Goal: Task Accomplishment & Management: Use online tool/utility

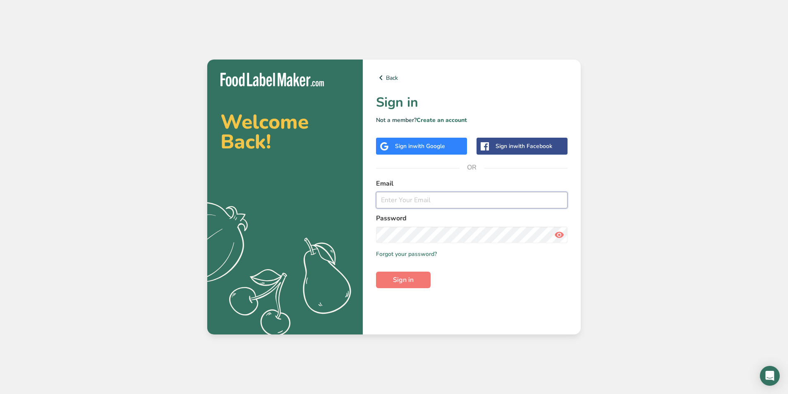
click at [479, 199] on input "email" at bounding box center [472, 200] width 192 height 17
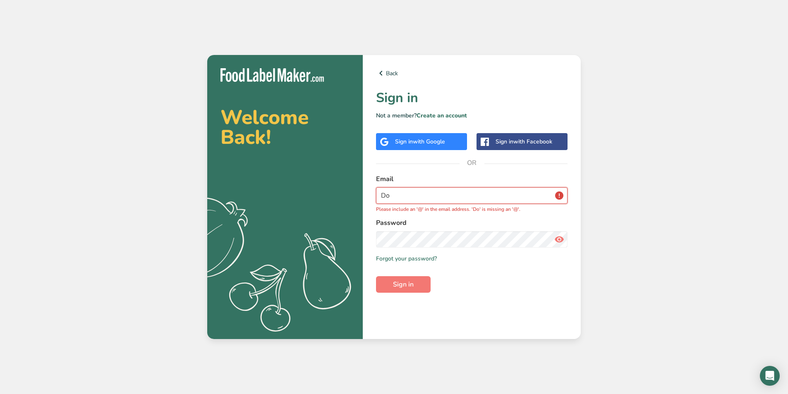
type input "D"
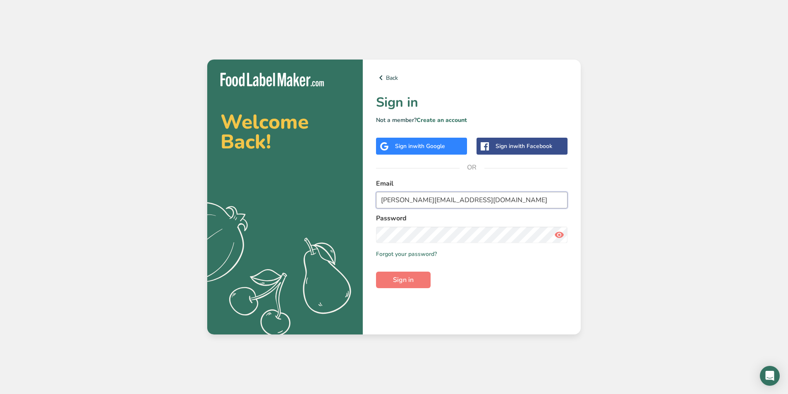
type input "dorothy@thefrozenbean.com"
click at [376, 272] on button "Sign in" at bounding box center [403, 280] width 55 height 17
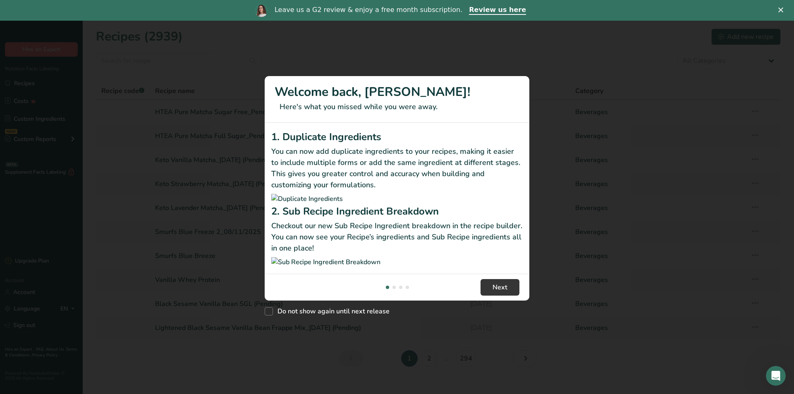
click at [784, 11] on div "Close" at bounding box center [783, 9] width 8 height 5
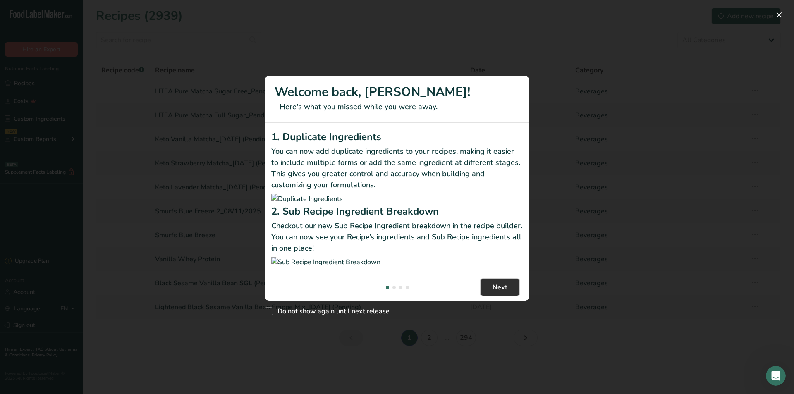
click at [498, 293] on span "Next" at bounding box center [500, 288] width 15 height 10
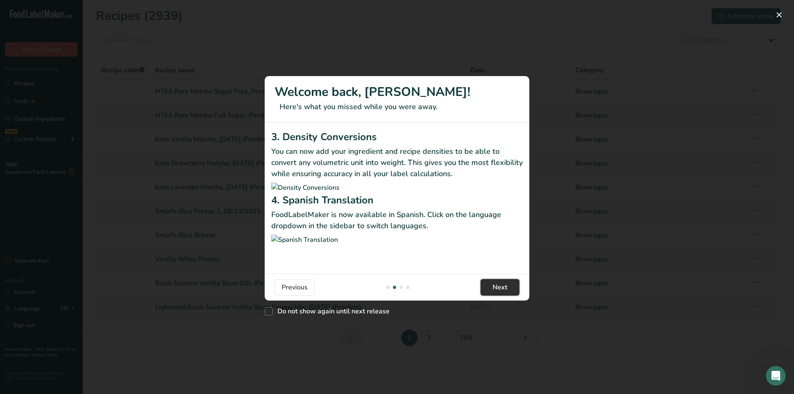
click at [498, 293] on span "Next" at bounding box center [500, 288] width 15 height 10
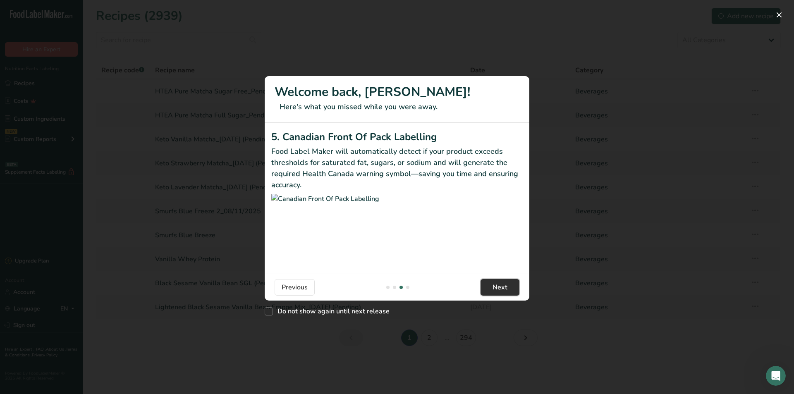
click at [498, 293] on span "Next" at bounding box center [500, 288] width 15 height 10
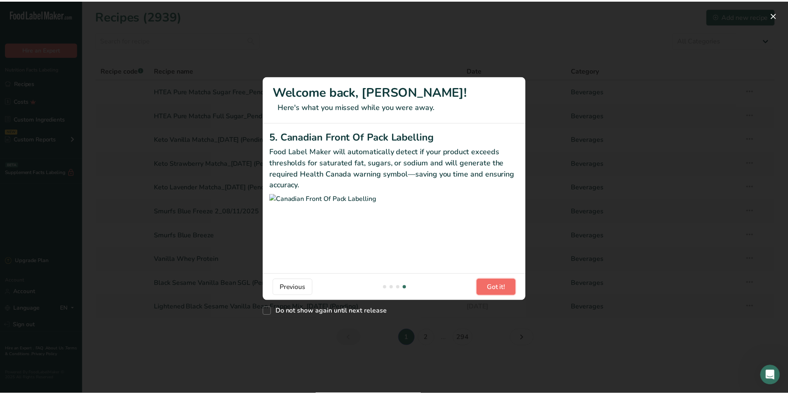
scroll to position [0, 794]
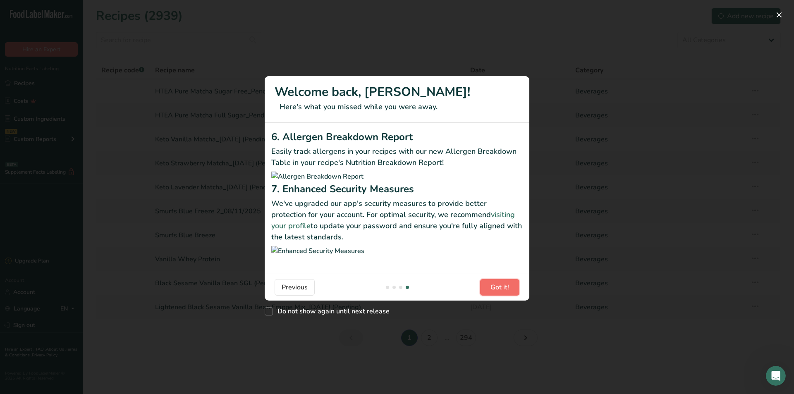
click at [499, 293] on span "Got it!" at bounding box center [500, 288] width 19 height 10
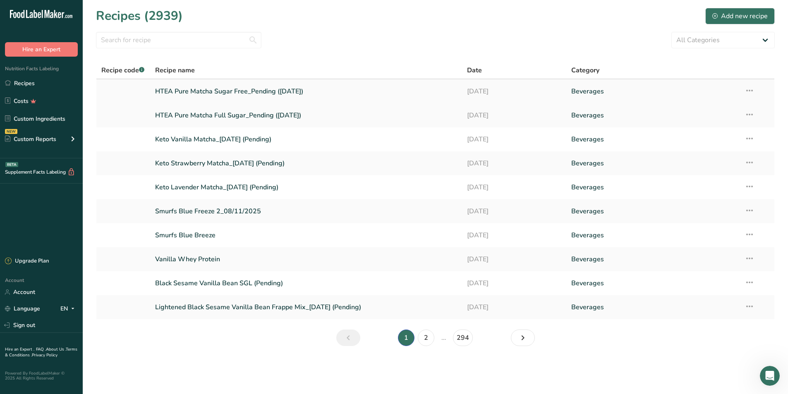
drag, startPoint x: 227, startPoint y: 91, endPoint x: 240, endPoint y: 100, distance: 16.1
drag, startPoint x: 240, startPoint y: 100, endPoint x: 259, endPoint y: 91, distance: 20.4
click at [305, 94] on link "HTEA Pure Matcha Sugar Free_Pending (08/14/2025)" at bounding box center [306, 91] width 302 height 17
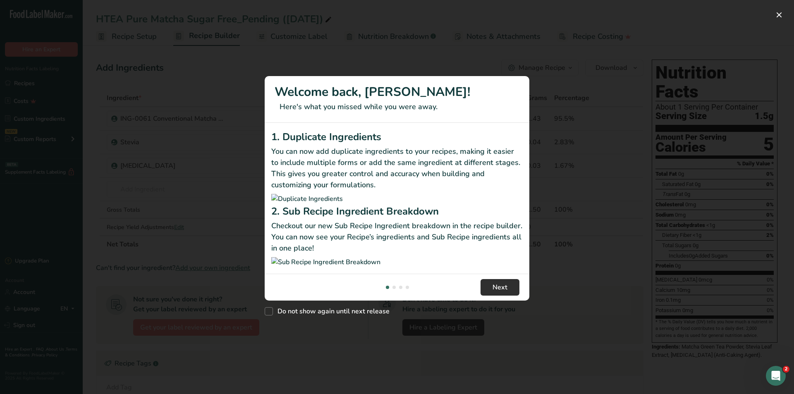
click at [506, 301] on footer "Next" at bounding box center [397, 287] width 265 height 27
click at [510, 296] on button "Next" at bounding box center [500, 287] width 39 height 17
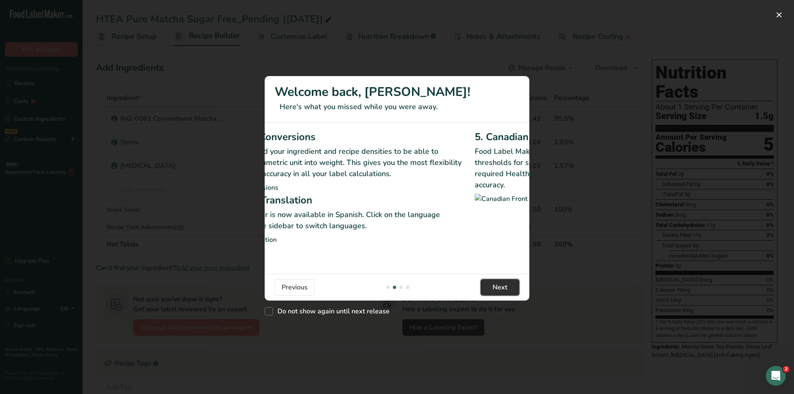
click at [510, 296] on button "Next" at bounding box center [500, 287] width 39 height 17
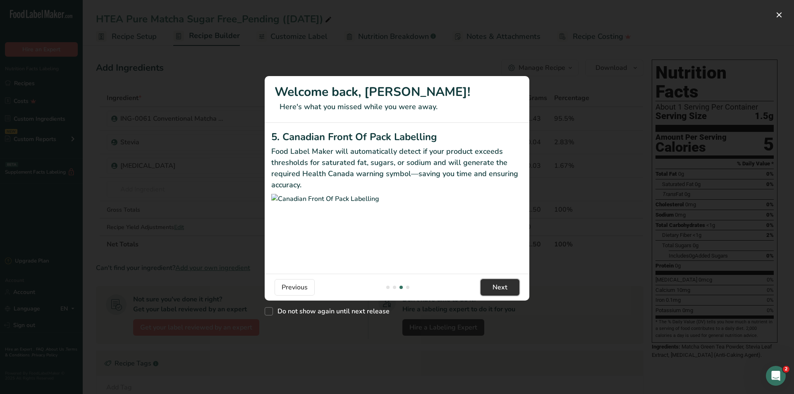
click at [510, 296] on button "Next" at bounding box center [500, 287] width 39 height 17
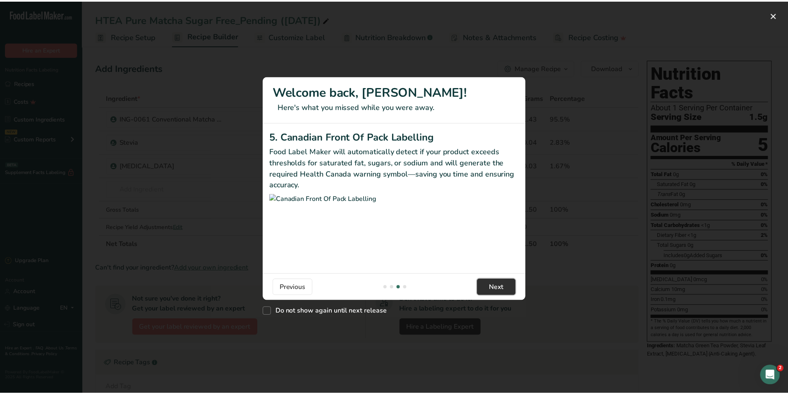
scroll to position [0, 794]
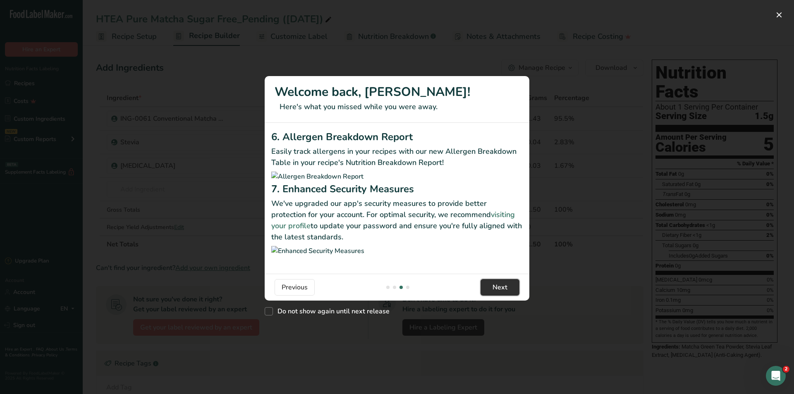
click at [510, 296] on button "Next" at bounding box center [500, 287] width 39 height 17
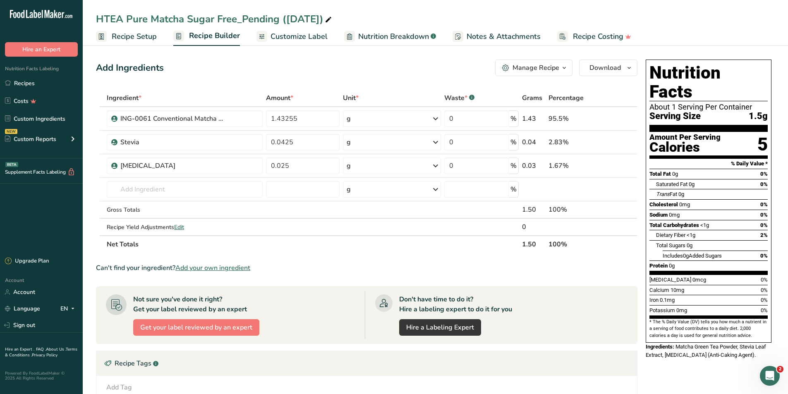
click at [388, 35] on span "Nutrition Breakdown" at bounding box center [393, 36] width 71 height 11
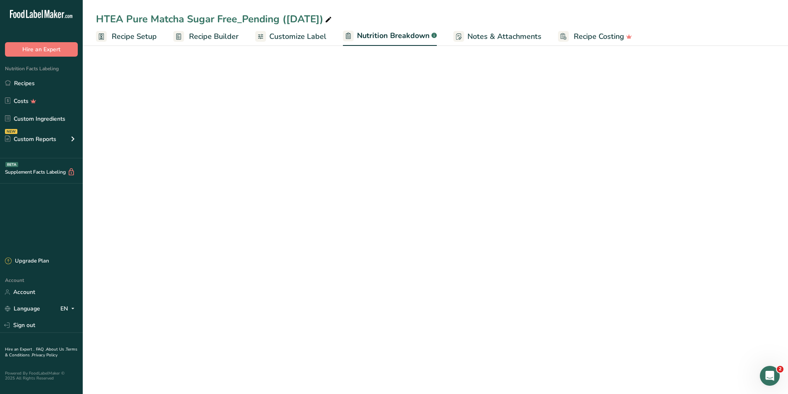
select select "Calories"
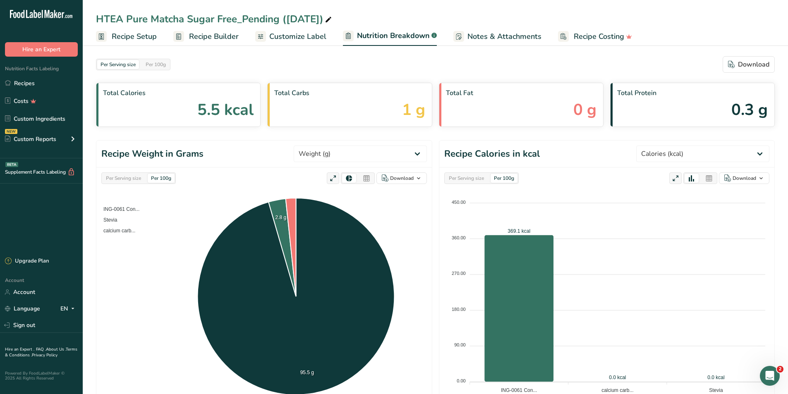
click at [312, 41] on span "Customize Label" at bounding box center [297, 36] width 57 height 11
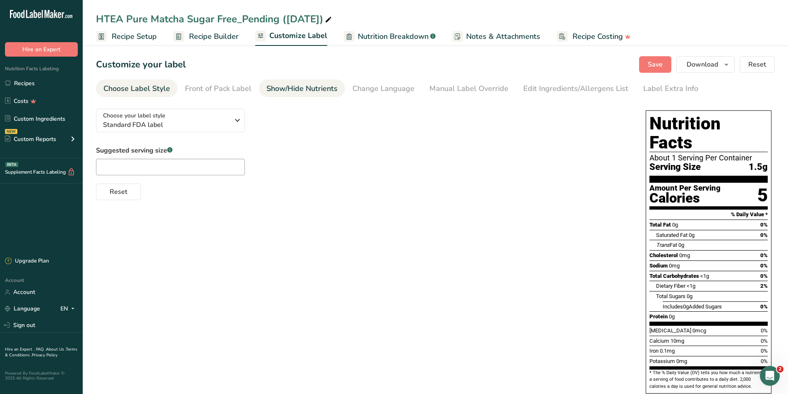
click at [333, 82] on link "Show/Hide Nutrients" at bounding box center [301, 88] width 71 height 19
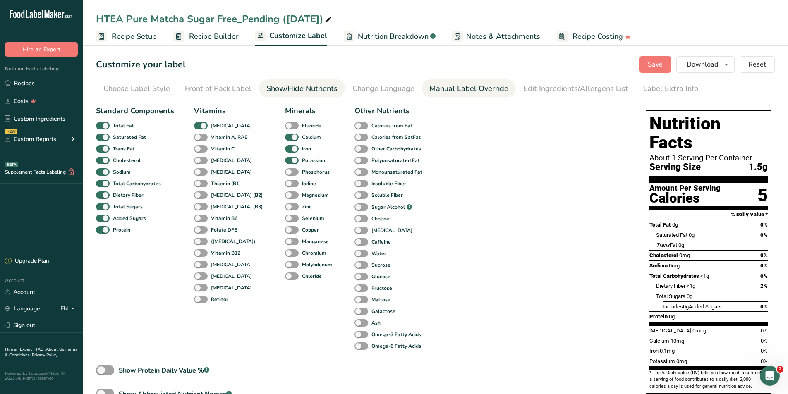
click at [443, 94] on div "Manual Label Override" at bounding box center [468, 88] width 79 height 11
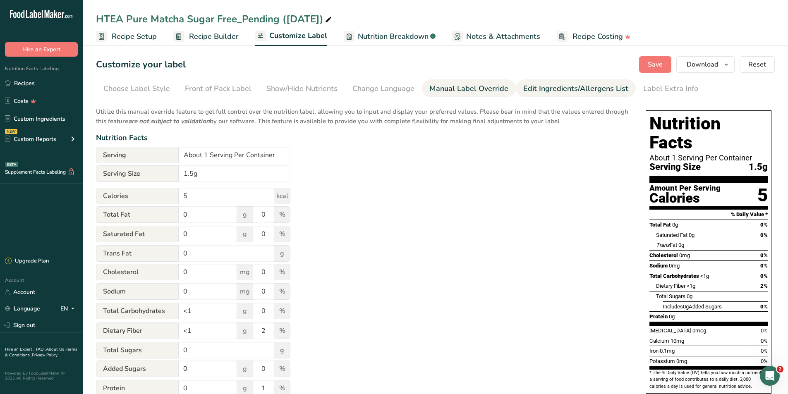
click at [562, 86] on div "Edit Ingredients/Allergens List" at bounding box center [575, 88] width 105 height 11
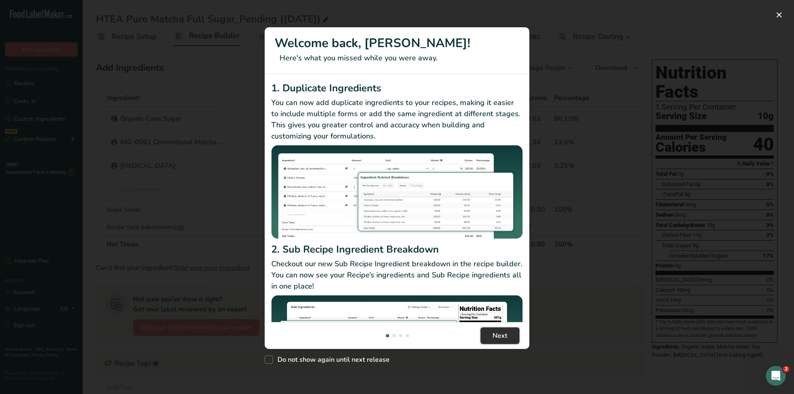
click at [506, 333] on span "Next" at bounding box center [500, 336] width 15 height 10
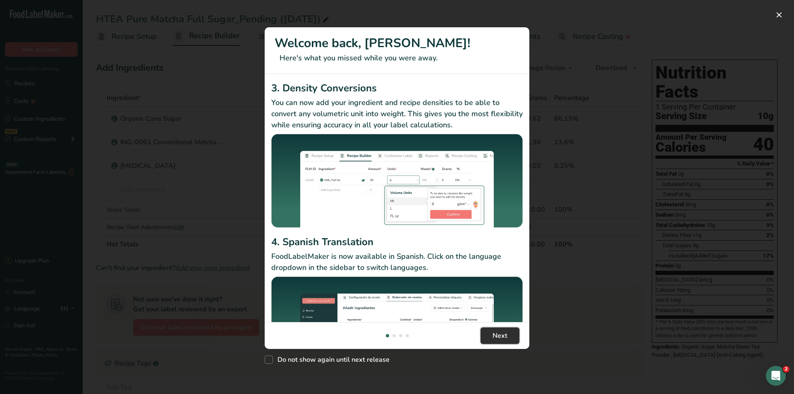
click at [506, 333] on span "Next" at bounding box center [500, 336] width 15 height 10
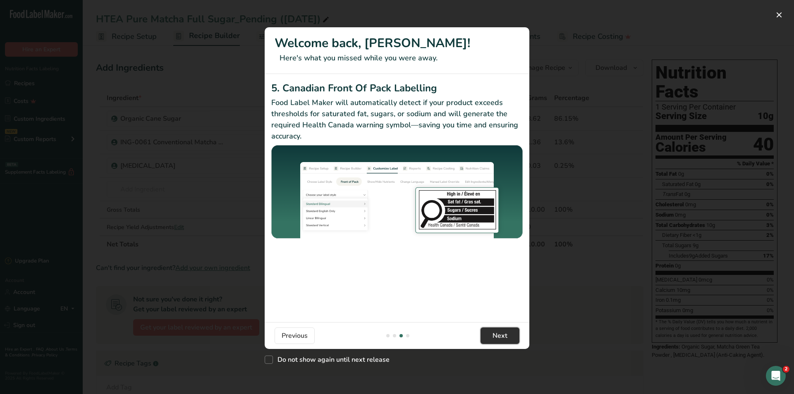
click at [506, 333] on span "Next" at bounding box center [500, 336] width 15 height 10
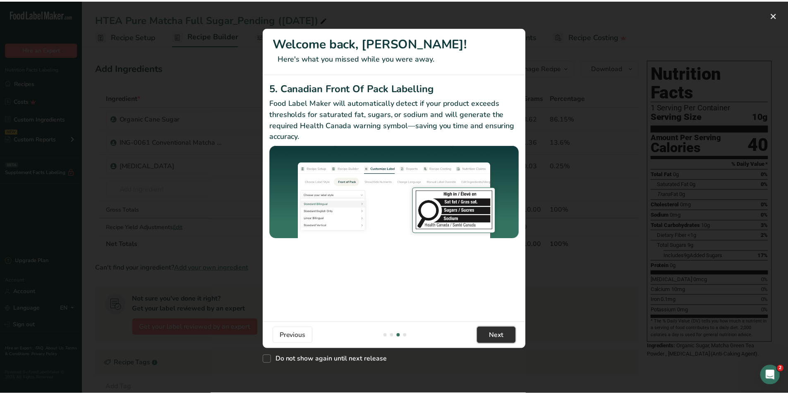
scroll to position [0, 794]
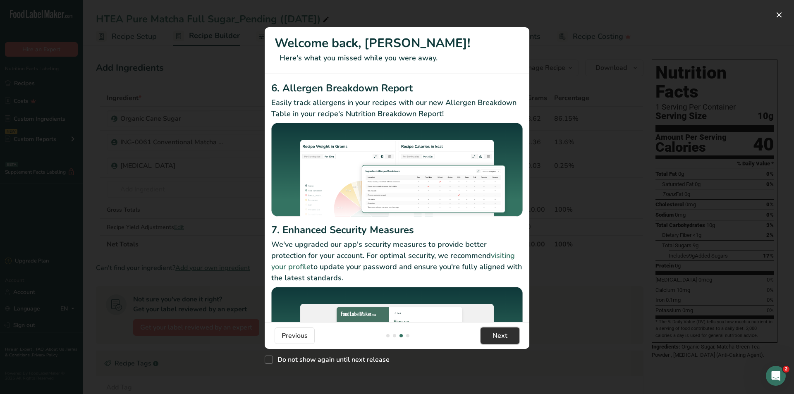
click at [506, 333] on span "Next" at bounding box center [500, 336] width 15 height 10
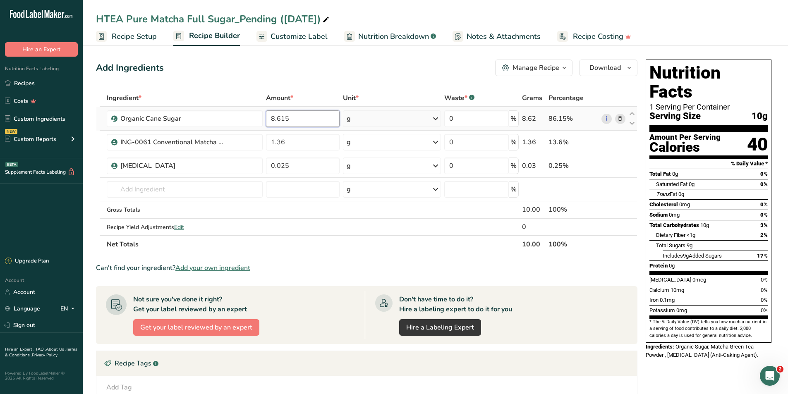
click at [293, 118] on input "8.615" at bounding box center [303, 118] width 74 height 17
type input "8.475"
click at [315, 142] on div "Ingredient * Amount * Unit * Waste * .a-a{fill:#347362;}.b-a{fill:#fff;} Grams …" at bounding box center [367, 171] width 542 height 164
type input "1.5"
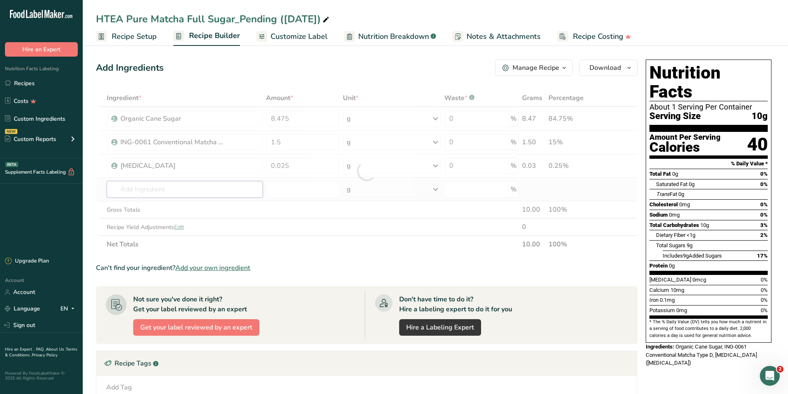
click at [219, 193] on div "Ingredient * Amount * Unit * Waste * .a-a{fill:#347362;}.b-a{fill:#fff;} Grams …" at bounding box center [367, 171] width 542 height 164
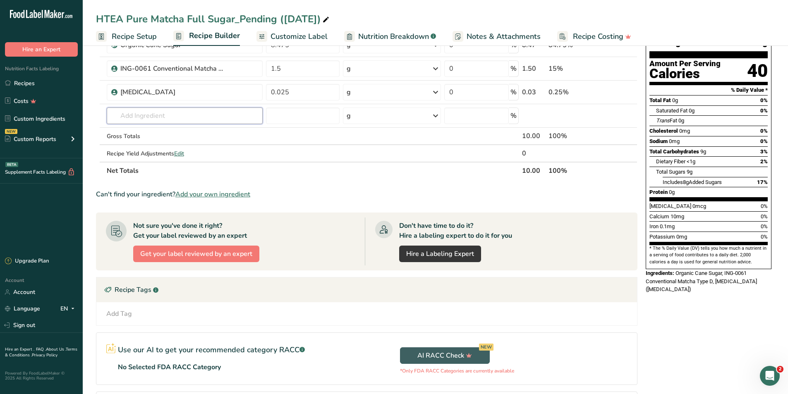
scroll to position [0, 0]
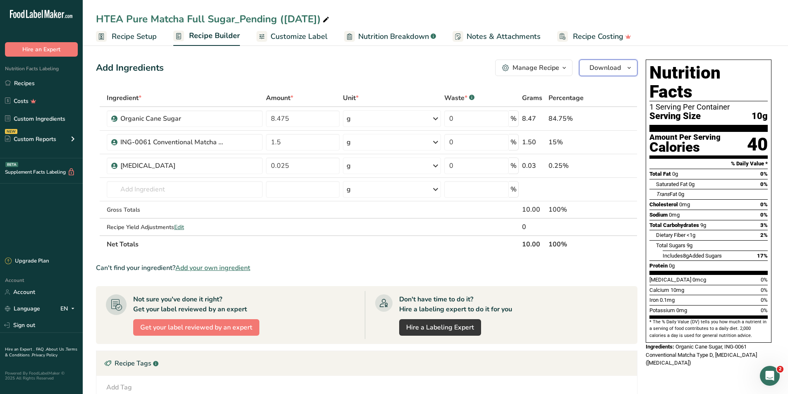
click at [618, 66] on span "Download" at bounding box center [605, 68] width 31 height 10
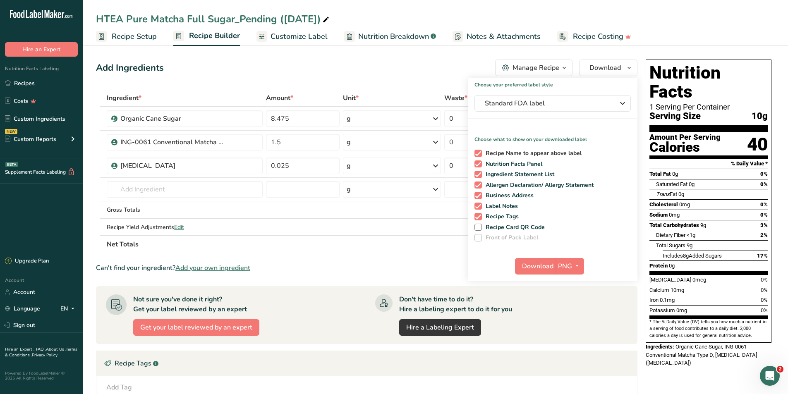
click at [499, 150] on span "Recipe Name to appear above label" at bounding box center [532, 153] width 100 height 7
click at [480, 151] on input "Recipe Name to appear above label" at bounding box center [477, 153] width 5 height 5
checkbox input "false"
click at [501, 184] on span "Allergen Declaration/ Allergy Statement" at bounding box center [538, 185] width 112 height 7
click at [480, 184] on input "Allergen Declaration/ Allergy Statement" at bounding box center [477, 184] width 5 height 5
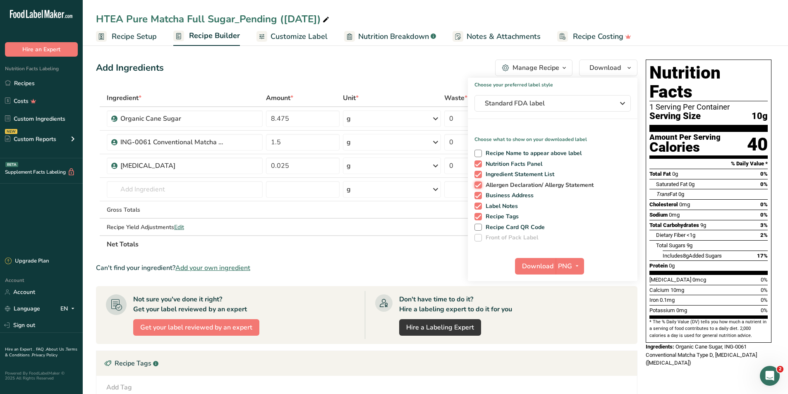
checkbox input "false"
drag, startPoint x: 499, startPoint y: 198, endPoint x: 499, endPoint y: 203, distance: 5.4
click at [499, 201] on div "Recipe Name to appear above label Nutrition Facts Panel Ingredient Statement Li…" at bounding box center [553, 193] width 170 height 95
click at [498, 209] on span "Label Notes" at bounding box center [500, 206] width 36 height 7
click at [480, 209] on input "Label Notes" at bounding box center [477, 206] width 5 height 5
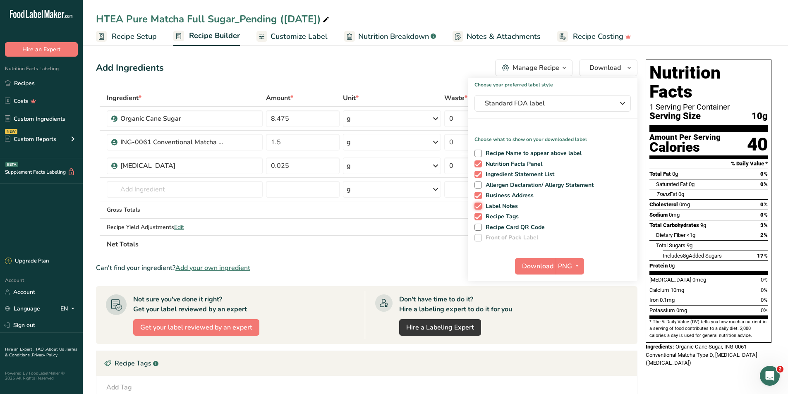
checkbox input "false"
click at [497, 222] on div "Recipe Name to appear above label Nutrition Facts Panel Ingredient Statement Li…" at bounding box center [553, 193] width 170 height 95
click at [498, 219] on span "Recipe Tags" at bounding box center [500, 216] width 37 height 7
click at [480, 219] on input "Recipe Tags" at bounding box center [477, 216] width 5 height 5
checkbox input "false"
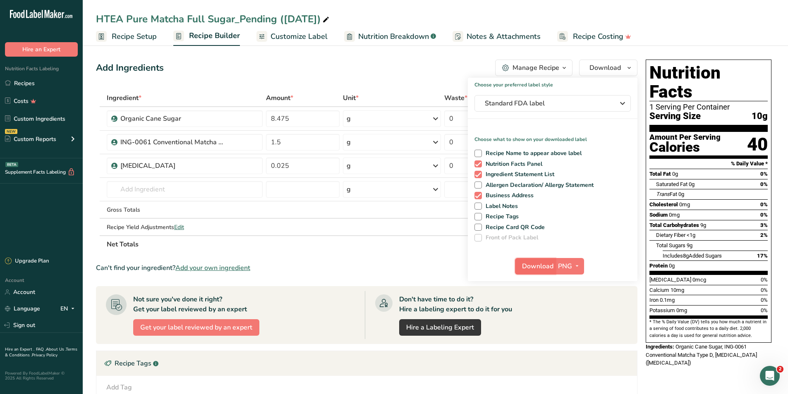
click at [535, 271] on span "Download" at bounding box center [537, 266] width 31 height 10
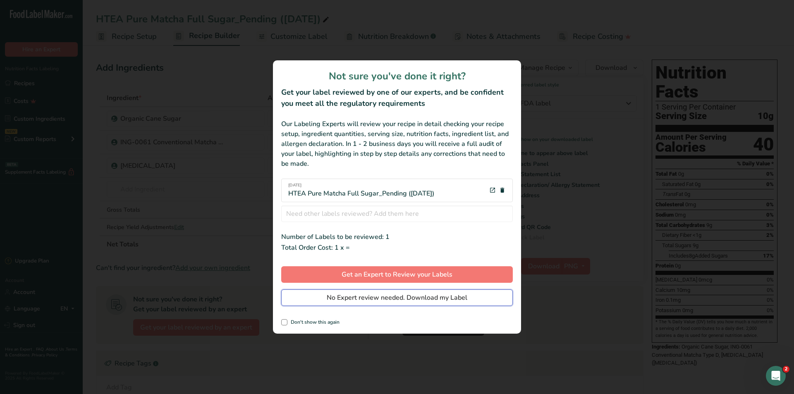
click at [438, 298] on span "No Expert review needed. Download my Label" at bounding box center [397, 298] width 141 height 10
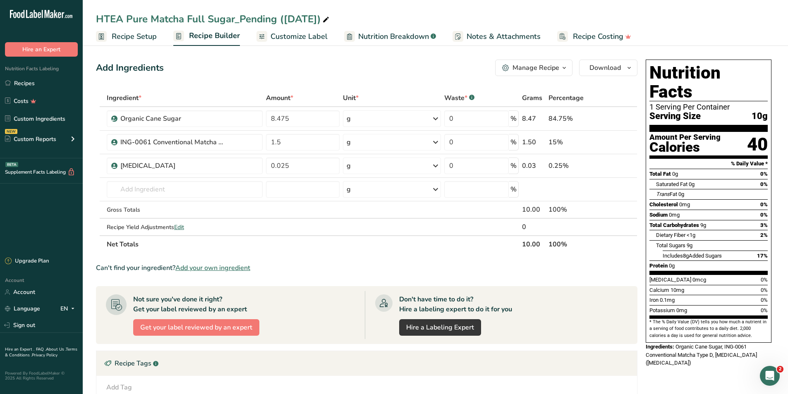
click at [372, 36] on span "Nutrition Breakdown" at bounding box center [393, 36] width 71 height 11
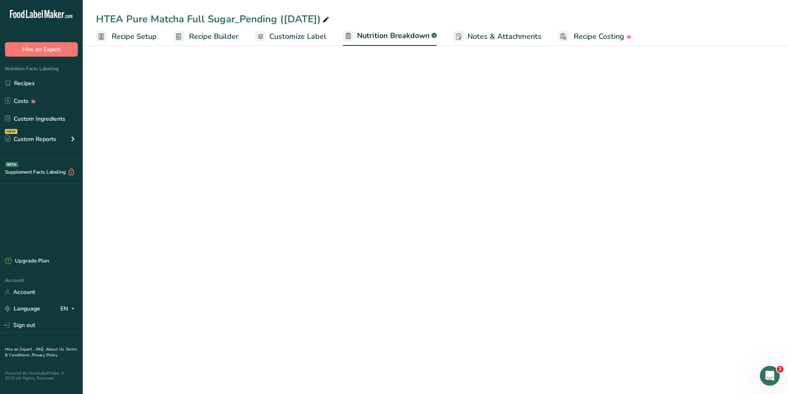
select select "Calories"
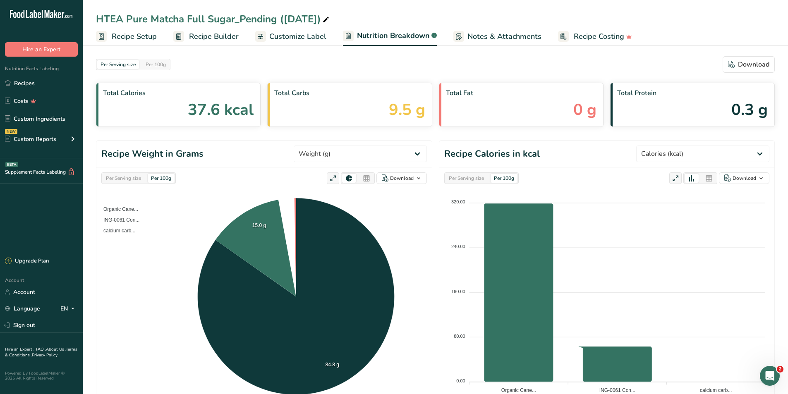
click at [309, 33] on span "Customize Label" at bounding box center [297, 36] width 57 height 11
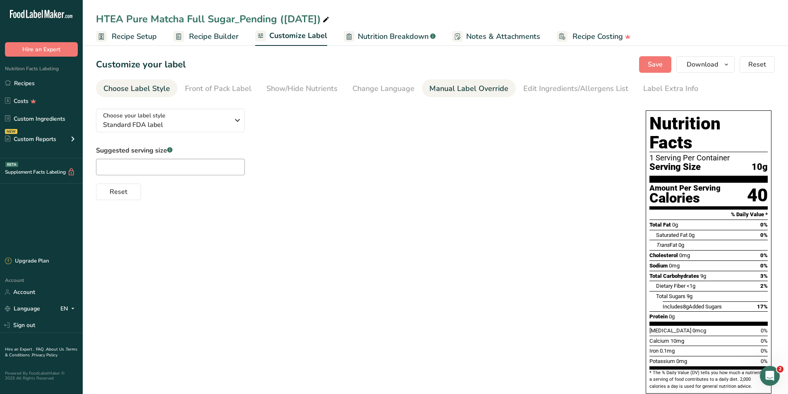
click at [469, 87] on div "Manual Label Override" at bounding box center [468, 88] width 79 height 11
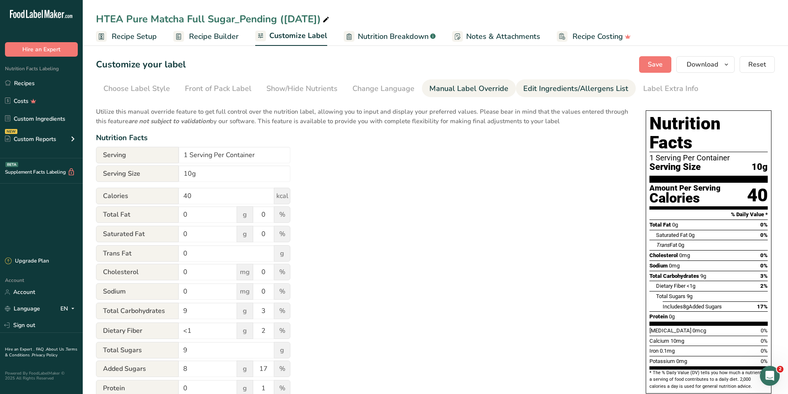
click at [537, 94] on link "Edit Ingredients/Allergens List" at bounding box center [575, 88] width 105 height 19
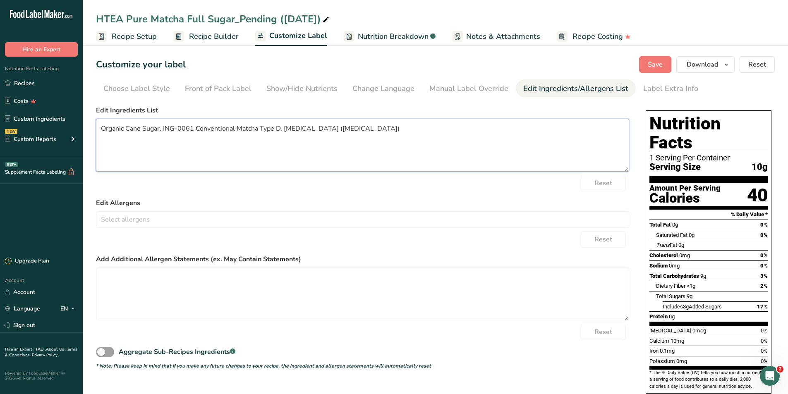
drag, startPoint x: 280, startPoint y: 128, endPoint x: 163, endPoint y: 130, distance: 116.7
click at [163, 130] on textarea "Organic Cane Sugar, ING-0061 Conventional Matcha Type D, [MEDICAL_DATA] ([MEDIC…" at bounding box center [362, 145] width 533 height 53
type textarea "Organic Cane Sugar, Matcha Green Tea Powder, [MEDICAL_DATA] ([MEDICAL_DATA])"
click at [662, 70] on button "Save" at bounding box center [655, 64] width 32 height 17
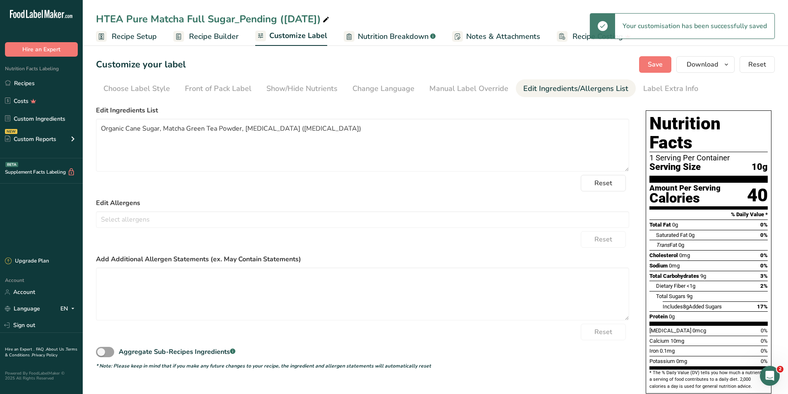
click at [158, 44] on ul "Recipe Setup Recipe Builder Customize Label Nutrition Breakdown .a-a{fill:#3473…" at bounding box center [435, 35] width 705 height 19
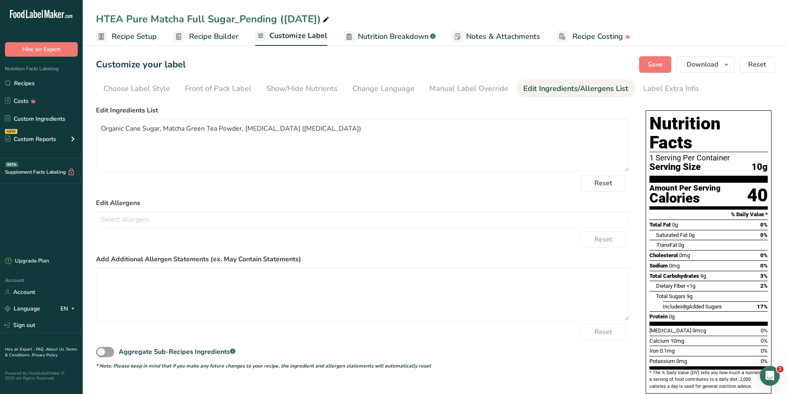
click at [150, 41] on span "Recipe Setup" at bounding box center [134, 36] width 45 height 11
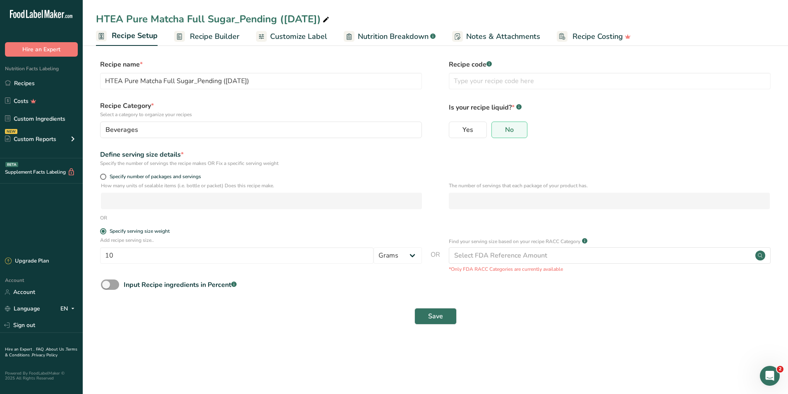
drag, startPoint x: 217, startPoint y: 27, endPoint x: 218, endPoint y: 32, distance: 5.0
click at [218, 27] on link "Recipe Builder" at bounding box center [206, 36] width 65 height 19
click at [218, 32] on span "Recipe Builder" at bounding box center [215, 36] width 50 height 11
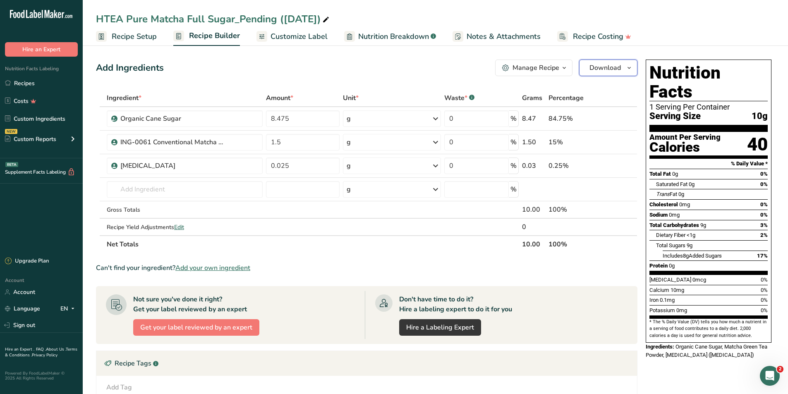
click at [597, 69] on span "Download" at bounding box center [605, 68] width 31 height 10
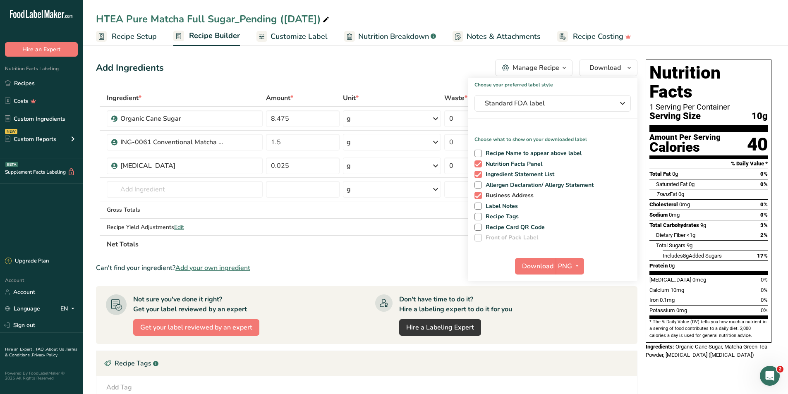
click at [524, 197] on span "Business Address" at bounding box center [508, 195] width 52 height 7
click at [480, 197] on input "Business Address" at bounding box center [477, 195] width 5 height 5
checkbox input "false"
click at [580, 273] on button "PNG" at bounding box center [570, 266] width 29 height 17
click at [537, 262] on span "Download" at bounding box center [537, 266] width 31 height 10
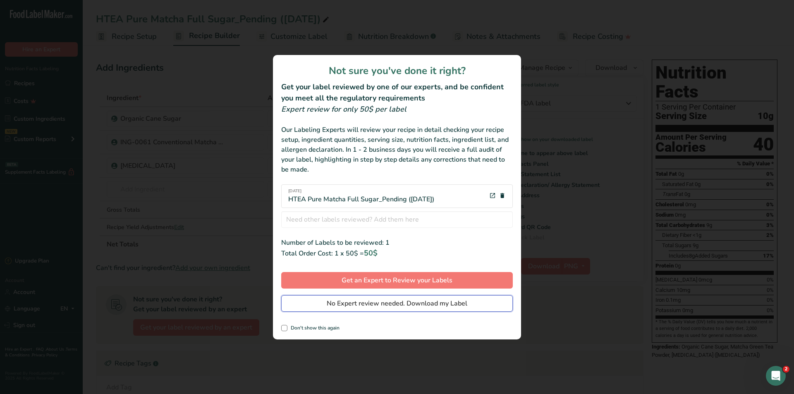
click at [461, 300] on span "No Expert review needed. Download my Label" at bounding box center [397, 304] width 141 height 10
